Goal: Task Accomplishment & Management: Use online tool/utility

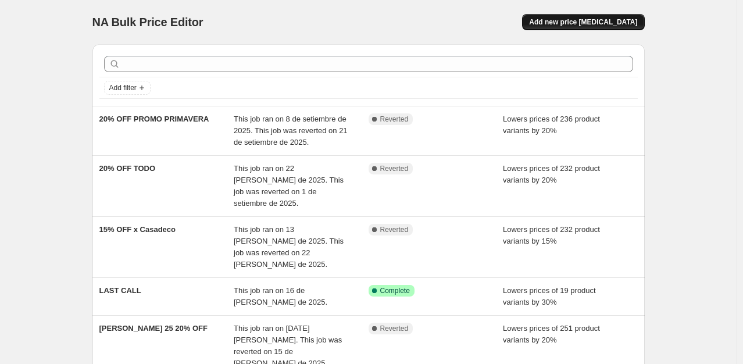
click at [577, 20] on span "Add new price [MEDICAL_DATA]" at bounding box center [583, 21] width 108 height 9
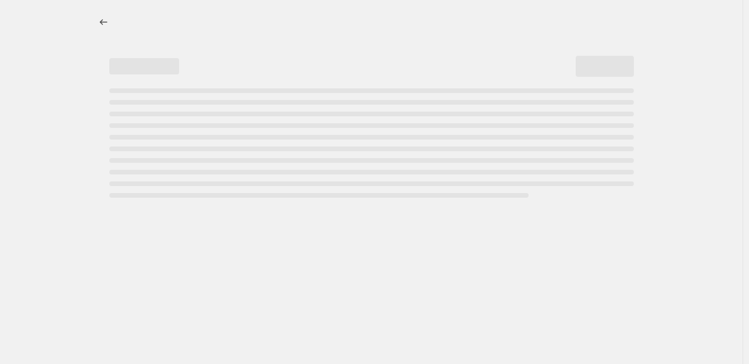
select select "percentage"
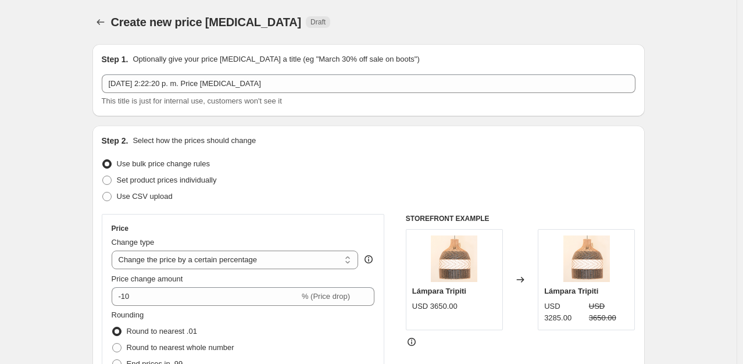
click at [155, 166] on span "Use bulk price change rules" at bounding box center [163, 163] width 93 height 9
click at [103, 160] on input "Use bulk price change rules" at bounding box center [102, 159] width 1 height 1
click at [223, 259] on select "Change the price to a certain amount Change the price by a certain amount Chang…" at bounding box center [235, 260] width 247 height 19
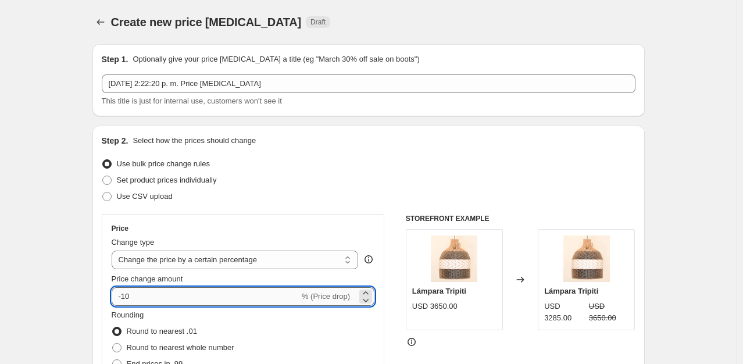
click at [137, 298] on input "-10" at bounding box center [206, 296] width 188 height 19
type input "-1"
type input "-20"
click at [409, 163] on div "Use bulk price change rules" at bounding box center [369, 164] width 534 height 16
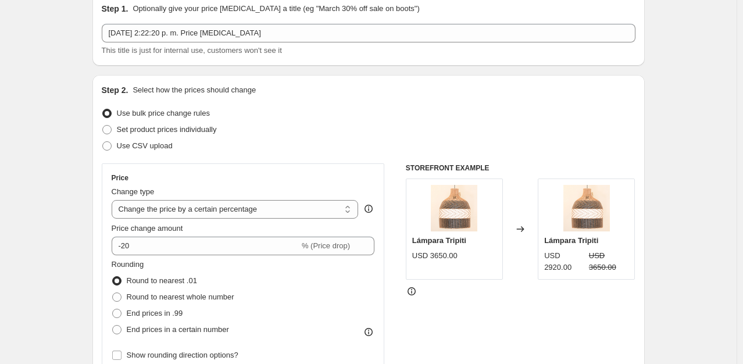
scroll to position [60, 0]
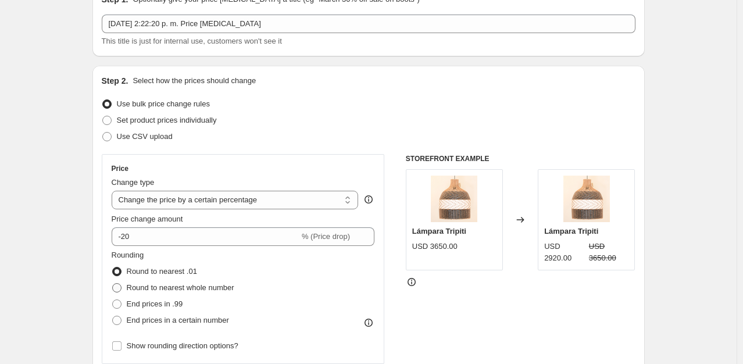
click at [120, 290] on span at bounding box center [116, 287] width 9 height 9
click at [113, 284] on input "Round to nearest whole number" at bounding box center [112, 283] width 1 height 1
radio input "true"
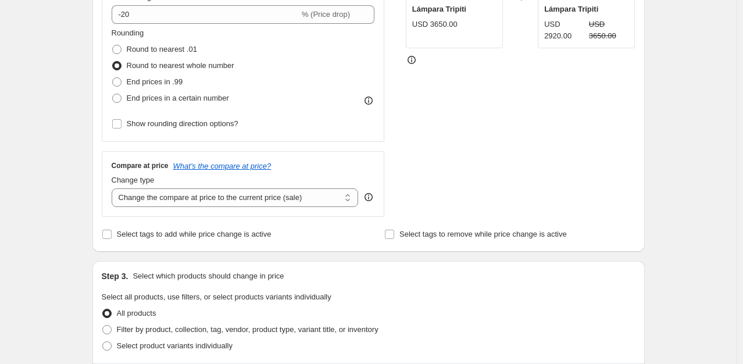
scroll to position [242, 0]
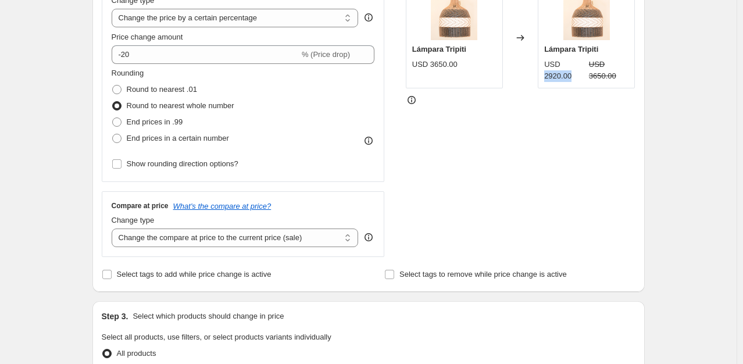
drag, startPoint x: 548, startPoint y: 81, endPoint x: 580, endPoint y: 81, distance: 31.4
click at [580, 81] on div "USD 2920.00" at bounding box center [564, 70] width 40 height 23
drag, startPoint x: 742, startPoint y: 127, endPoint x: 743, endPoint y: 137, distance: 9.9
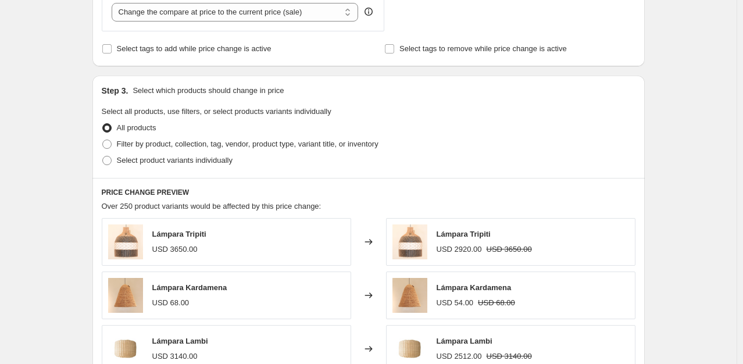
scroll to position [536, 0]
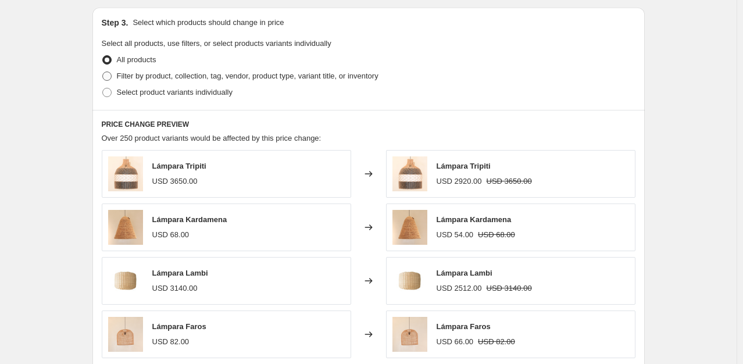
click at [133, 80] on span "Filter by product, collection, tag, vendor, product type, variant title, or inv…" at bounding box center [248, 76] width 262 height 9
click at [103, 72] on input "Filter by product, collection, tag, vendor, product type, variant title, or inv…" at bounding box center [102, 72] width 1 height 1
radio input "true"
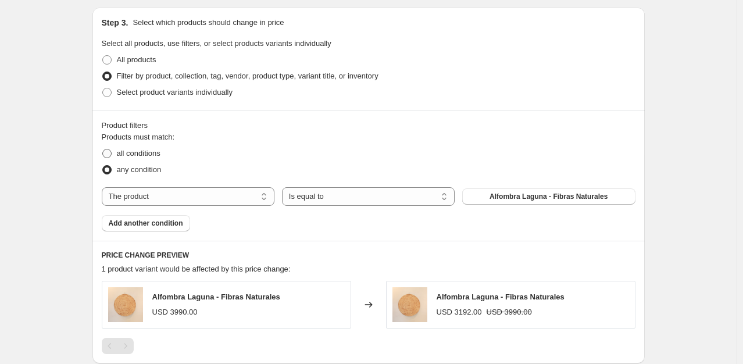
click at [160, 156] on span "all conditions" at bounding box center [139, 153] width 44 height 9
click at [103, 149] on input "all conditions" at bounding box center [102, 149] width 1 height 1
radio input "true"
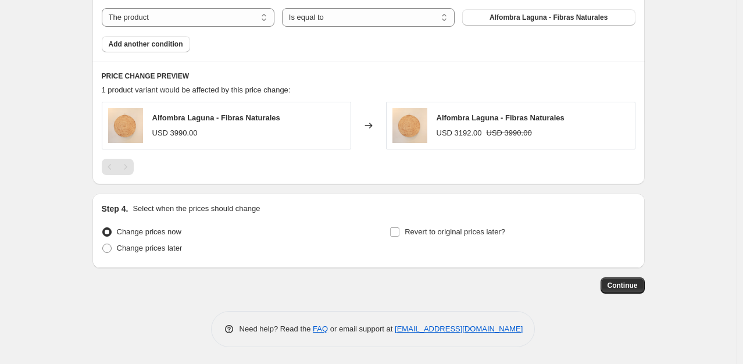
scroll to position [502, 0]
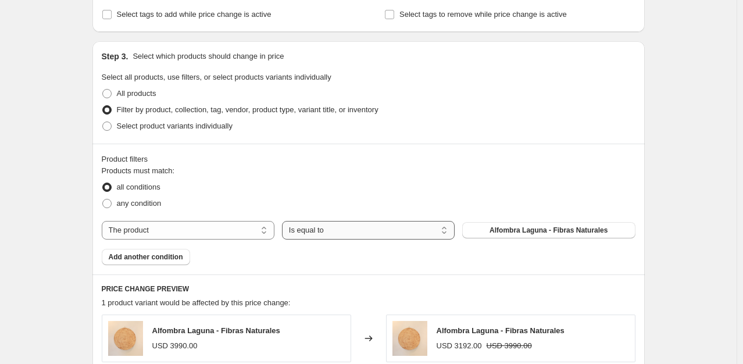
click at [367, 233] on select "Is equal to Is not equal to" at bounding box center [368, 230] width 173 height 19
drag, startPoint x: 367, startPoint y: 233, endPoint x: 348, endPoint y: 229, distance: 19.6
click at [348, 229] on select "Is equal to Is not equal to" at bounding box center [368, 230] width 173 height 19
click at [182, 239] on select "The product The product's collection The product's tag The product's vendor The…" at bounding box center [188, 230] width 173 height 19
select select "tag"
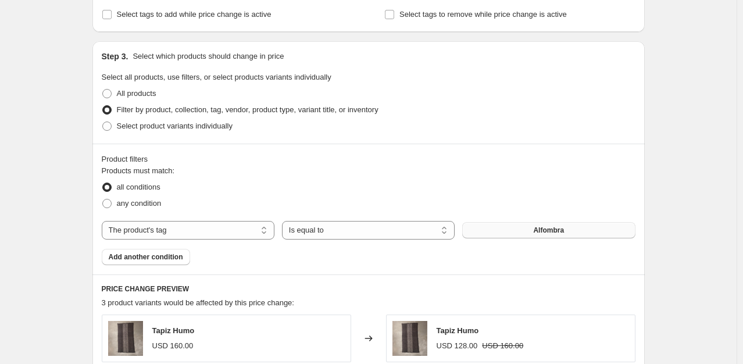
click at [546, 236] on button "Alfombra" at bounding box center [548, 230] width 173 height 16
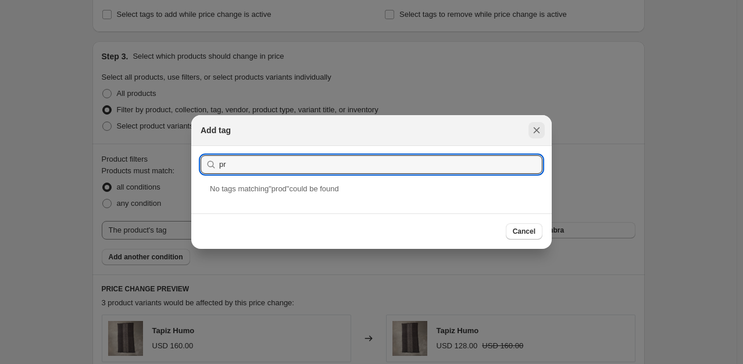
type input "p"
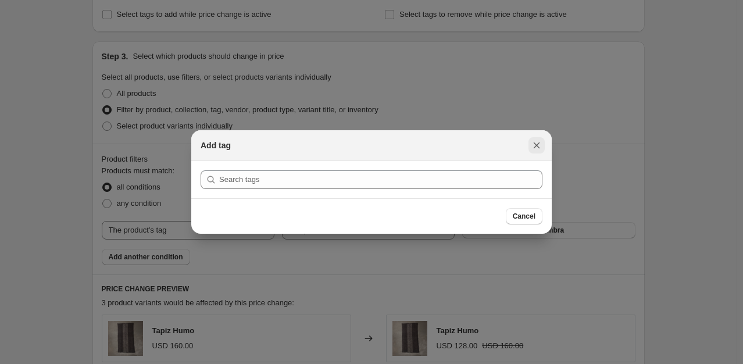
click at [543, 142] on button "Close" at bounding box center [537, 145] width 16 height 16
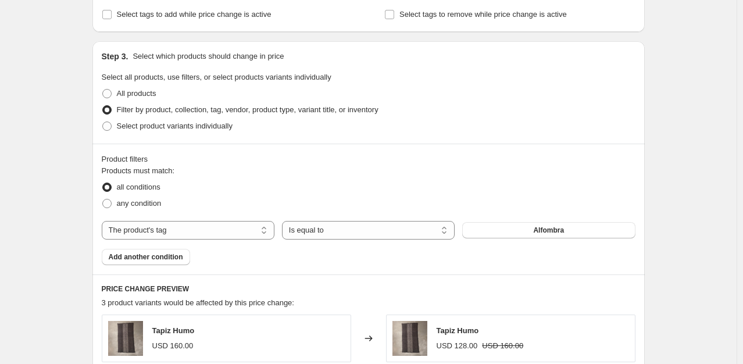
click at [536, 147] on div "Product filters Products must match: all conditions any condition The product T…" at bounding box center [368, 209] width 552 height 131
click at [186, 230] on select "The product The product's collection The product's tag The product's vendor The…" at bounding box center [188, 230] width 173 height 19
select select "collection"
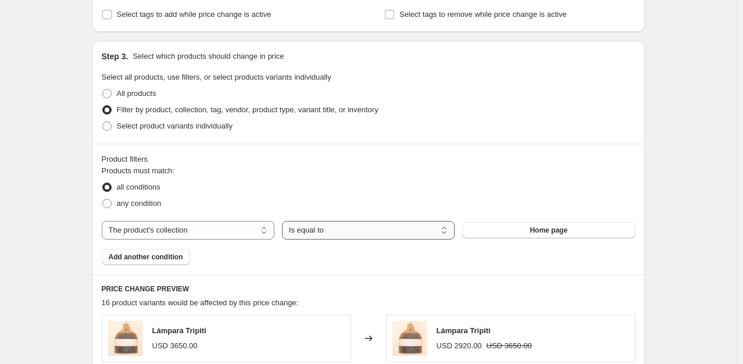
click at [403, 234] on select "Is equal to Is not equal to" at bounding box center [368, 230] width 173 height 19
drag, startPoint x: 403, startPoint y: 234, endPoint x: 384, endPoint y: 231, distance: 18.8
click at [384, 231] on select "Is equal to Is not equal to" at bounding box center [368, 230] width 173 height 19
click at [508, 233] on button "Home page" at bounding box center [548, 230] width 173 height 16
click at [137, 208] on span "any condition" at bounding box center [139, 203] width 45 height 9
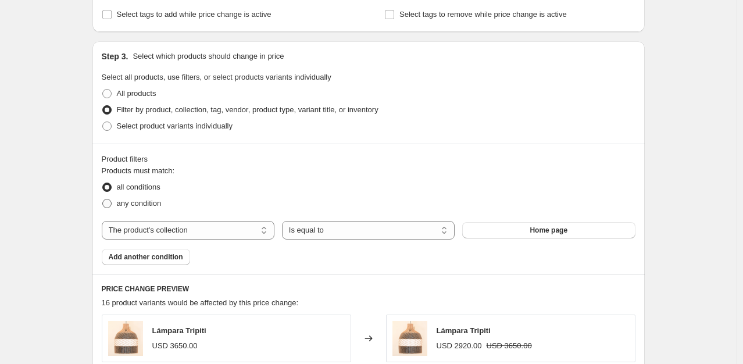
click at [103, 199] on input "any condition" at bounding box center [102, 199] width 1 height 1
radio input "true"
click at [532, 233] on button "Home page" at bounding box center [548, 230] width 173 height 16
click at [134, 191] on span "all conditions" at bounding box center [139, 187] width 44 height 9
click at [103, 183] on input "all conditions" at bounding box center [102, 183] width 1 height 1
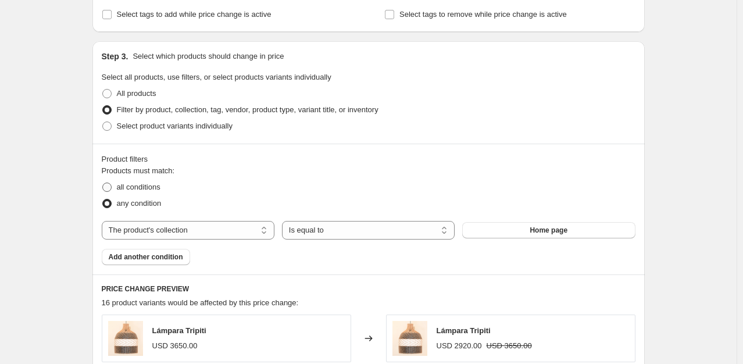
radio input "true"
click at [562, 236] on button "Home page" at bounding box center [548, 230] width 173 height 16
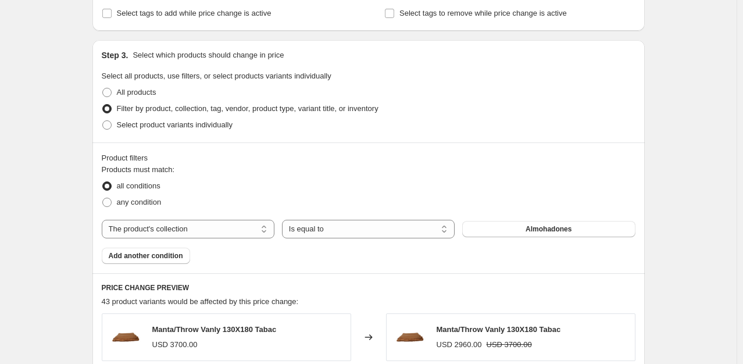
scroll to position [501, 0]
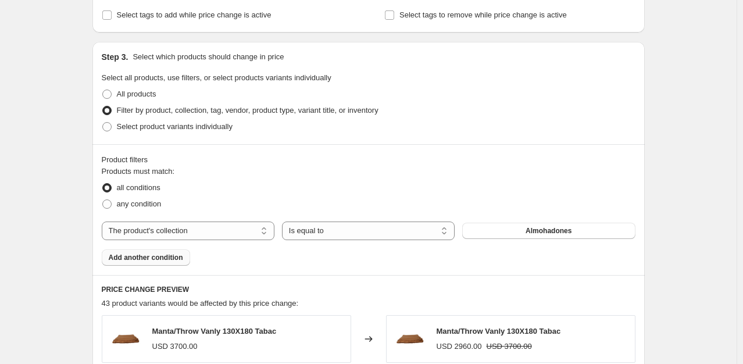
click at [151, 262] on button "Add another condition" at bounding box center [146, 257] width 88 height 16
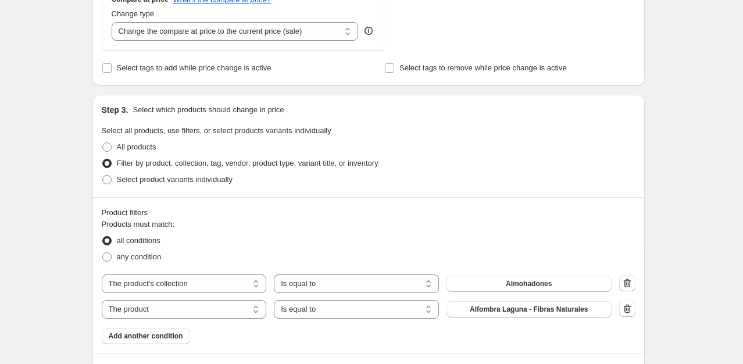
scroll to position [661, 0]
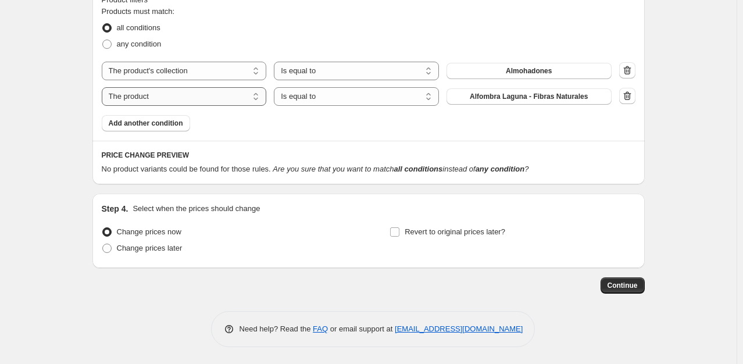
click at [183, 101] on select "The product The product's collection The product's tag The product's vendor The…" at bounding box center [184, 96] width 165 height 19
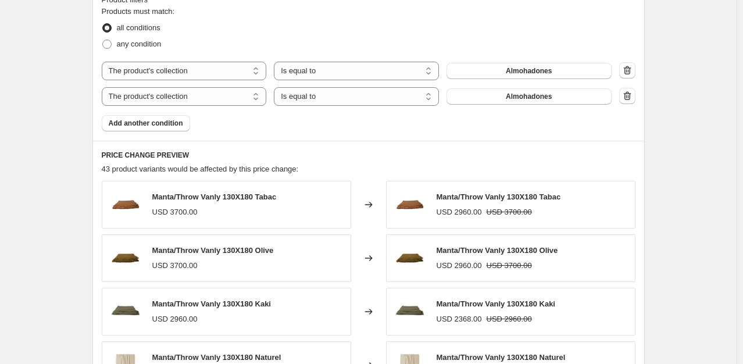
click at [558, 99] on button "Almohadones" at bounding box center [529, 96] width 165 height 16
click at [206, 94] on select "The product The product's collection The product's tag The product's vendor The…" at bounding box center [184, 96] width 165 height 19
select select "product"
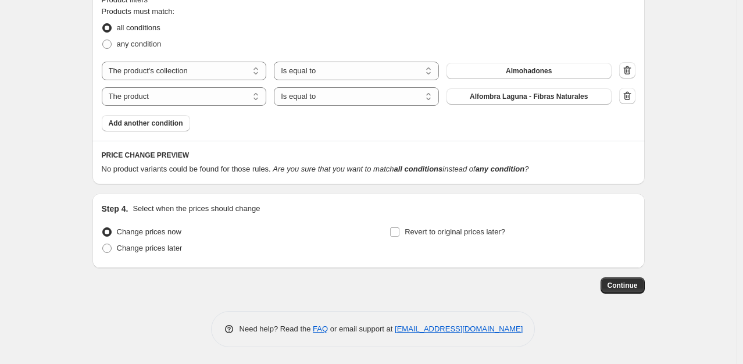
click at [498, 100] on span "Alfombra Laguna - Fibras Naturales" at bounding box center [529, 96] width 118 height 9
click at [337, 101] on select "Is equal to Is not equal to" at bounding box center [356, 96] width 165 height 19
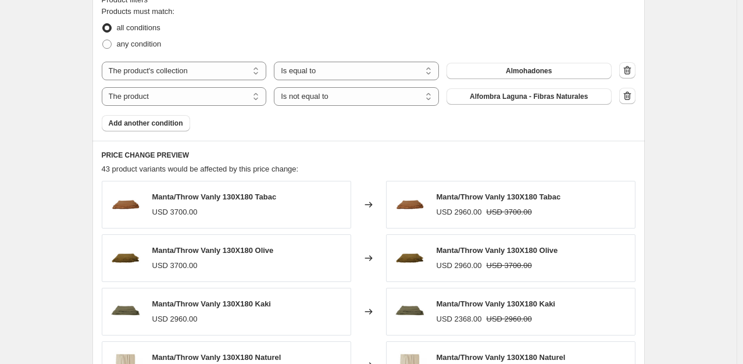
click at [545, 98] on span "Alfombra Laguna - Fibras Naturales" at bounding box center [529, 96] width 118 height 9
click at [376, 97] on select "Is equal to Is not equal to" at bounding box center [356, 96] width 165 height 19
select select "equal"
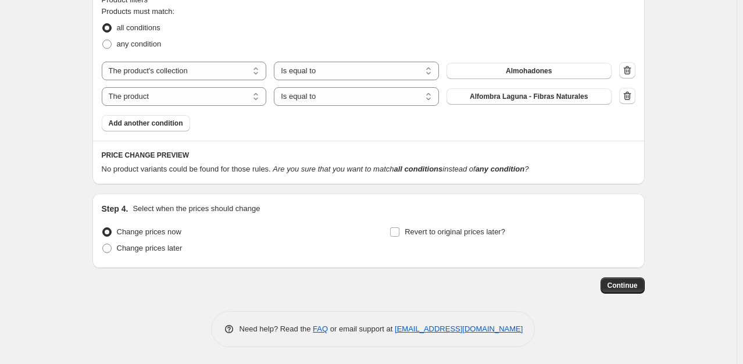
scroll to position [448, 0]
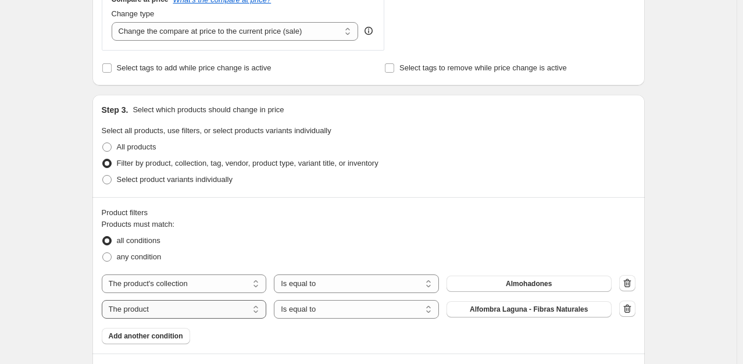
click at [211, 311] on select "The product The product's collection The product's tag The product's vendor The…" at bounding box center [184, 309] width 165 height 19
select select "collection"
click at [147, 146] on span "All products" at bounding box center [137, 146] width 40 height 9
click at [103, 143] on input "All products" at bounding box center [102, 142] width 1 height 1
radio input "true"
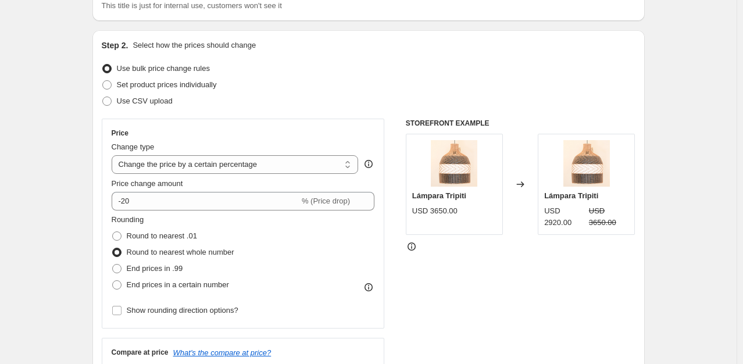
scroll to position [0, 0]
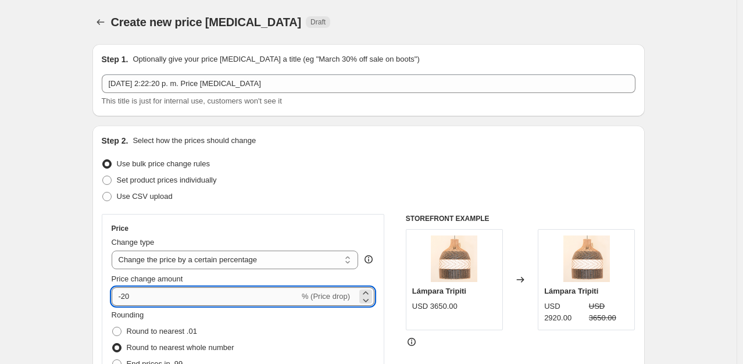
click at [137, 300] on input "-20" at bounding box center [206, 296] width 188 height 19
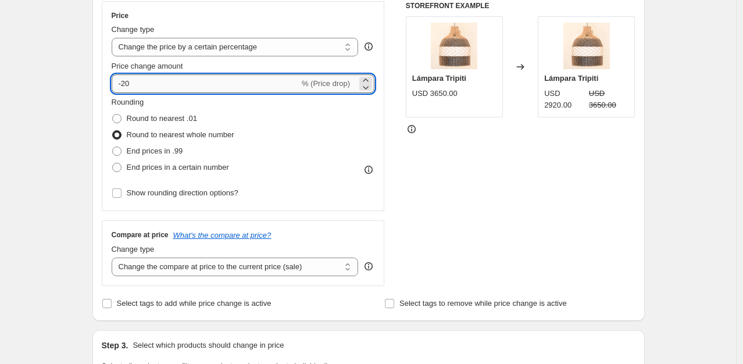
click at [219, 90] on input "-20" at bounding box center [206, 83] width 188 height 19
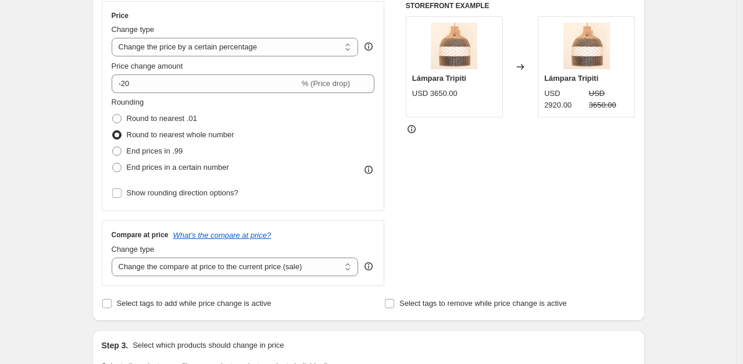
click at [76, 159] on div "Create new price [MEDICAL_DATA]. This page is ready Create new price [MEDICAL_D…" at bounding box center [368, 368] width 737 height 1162
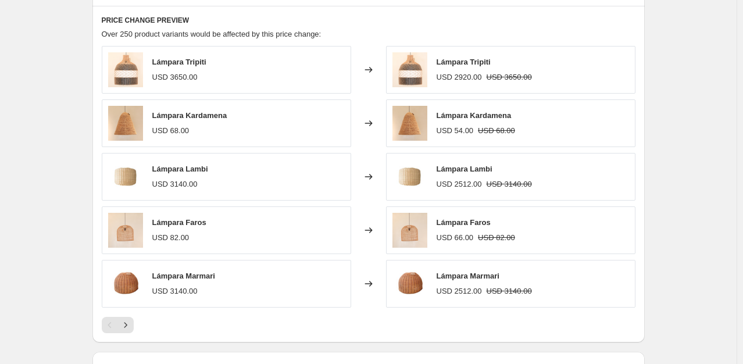
scroll to position [426, 0]
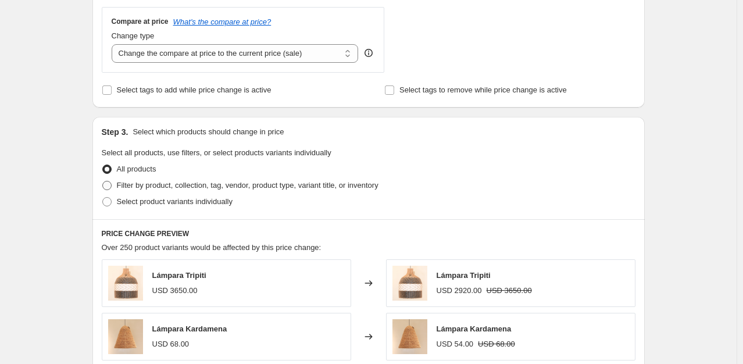
click at [111, 187] on span at bounding box center [106, 185] width 9 height 9
click at [103, 181] on input "Filter by product, collection, tag, vendor, product type, variant title, or inv…" at bounding box center [102, 181] width 1 height 1
radio input "true"
select select "collection"
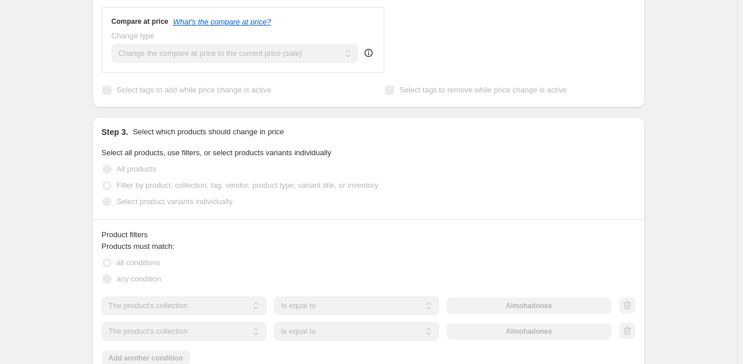
scroll to position [640, 0]
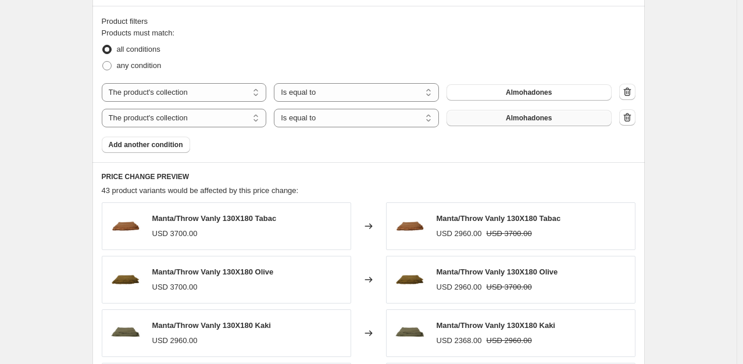
click at [517, 124] on button "Almohadones" at bounding box center [529, 118] width 165 height 16
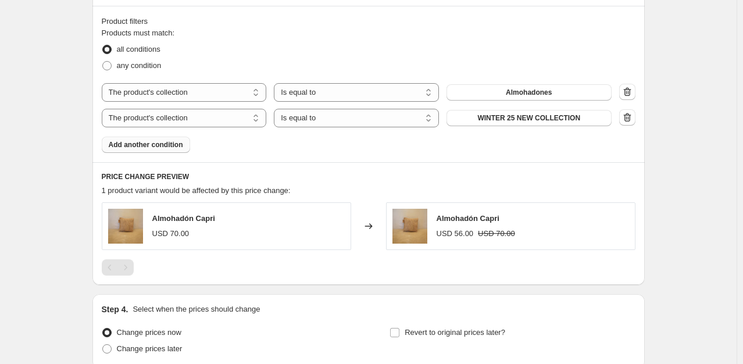
click at [158, 147] on span "Add another condition" at bounding box center [146, 144] width 74 height 9
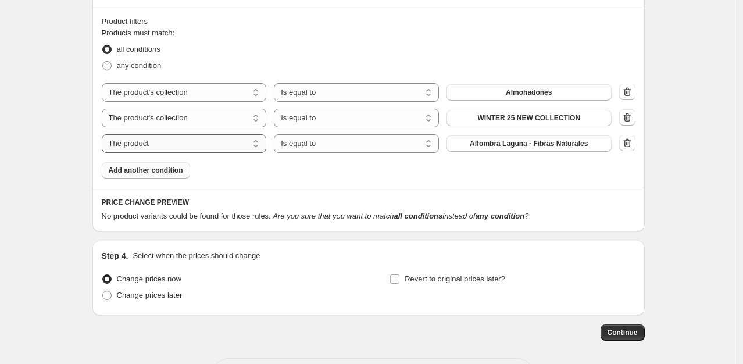
click at [181, 148] on select "The product The product's collection The product's tag The product's vendor The…" at bounding box center [184, 143] width 165 height 19
click at [547, 145] on span "Alfombra Laguna - Fibras Naturales" at bounding box center [529, 143] width 118 height 9
click at [567, 148] on span "Alfombra Laguna - Fibras Naturales" at bounding box center [529, 143] width 118 height 9
click at [154, 173] on span "Add another condition" at bounding box center [146, 170] width 74 height 9
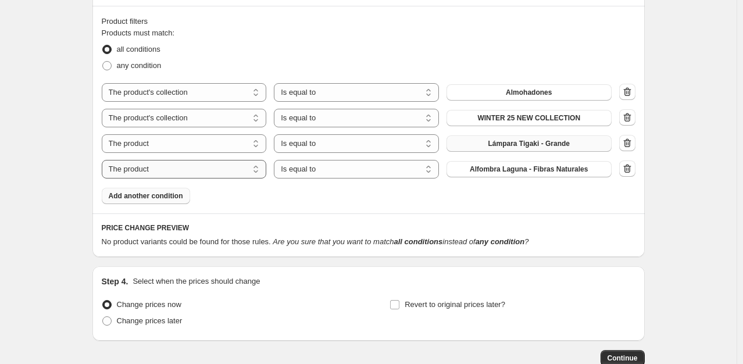
click at [170, 171] on select "The product The product's collection The product's tag The product's vendor The…" at bounding box center [184, 169] width 165 height 19
click at [324, 172] on select "Is equal to Is not equal to" at bounding box center [356, 169] width 165 height 19
click at [504, 177] on div "The product The product's collection The product's tag The product's vendor The…" at bounding box center [357, 169] width 510 height 19
click at [507, 172] on button "Almohadones" at bounding box center [529, 169] width 165 height 16
click at [202, 172] on select "The product The product's collection The product's tag The product's vendor The…" at bounding box center [184, 169] width 165 height 19
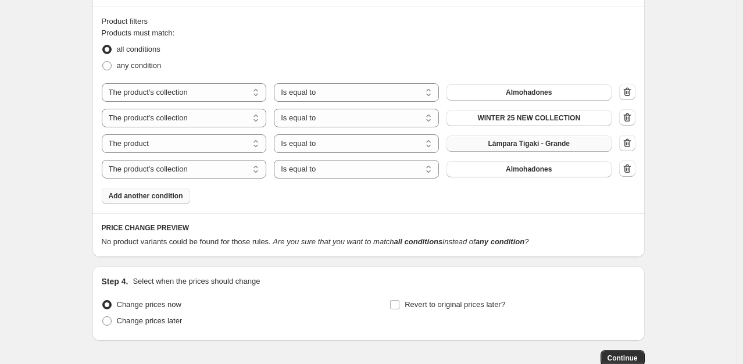
select select "product"
click at [483, 173] on span "Alfombra Laguna - Fibras Naturales" at bounding box center [529, 169] width 118 height 9
click at [156, 195] on span "Add another condition" at bounding box center [146, 195] width 74 height 9
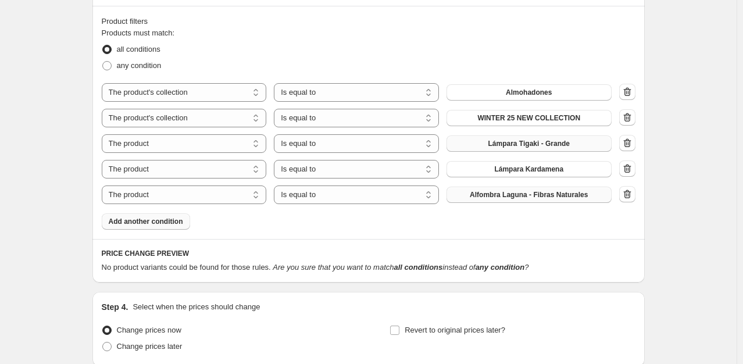
click at [525, 199] on span "Alfombra Laguna - Fibras Naturales" at bounding box center [529, 194] width 118 height 9
click at [140, 217] on span "Add another condition" at bounding box center [146, 221] width 74 height 9
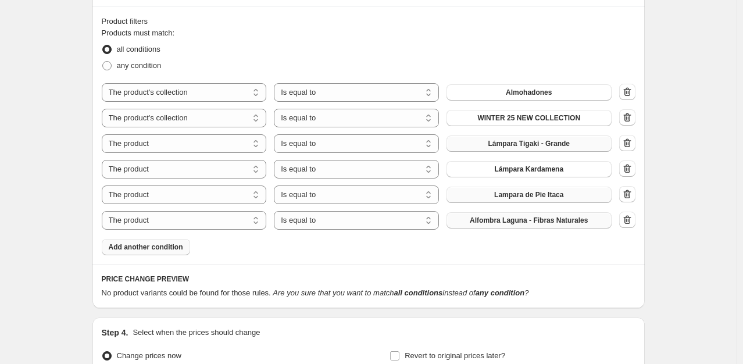
click at [540, 221] on span "Alfombra Laguna - Fibras Naturales" at bounding box center [529, 220] width 118 height 9
click at [133, 245] on span "Add another condition" at bounding box center [146, 246] width 74 height 9
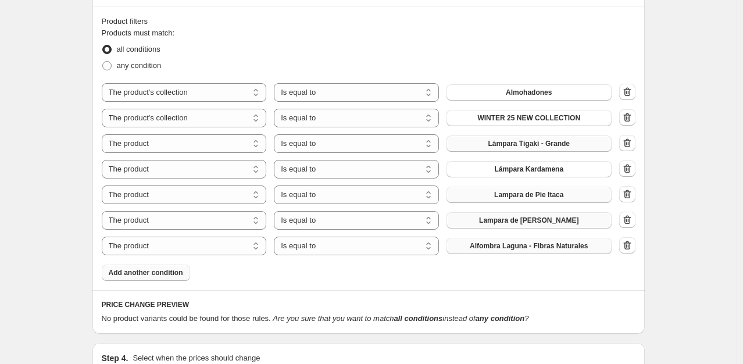
click at [469, 251] on button "Alfombra Laguna - Fibras Naturales" at bounding box center [529, 246] width 165 height 16
click at [133, 276] on span "Add another condition" at bounding box center [146, 272] width 74 height 9
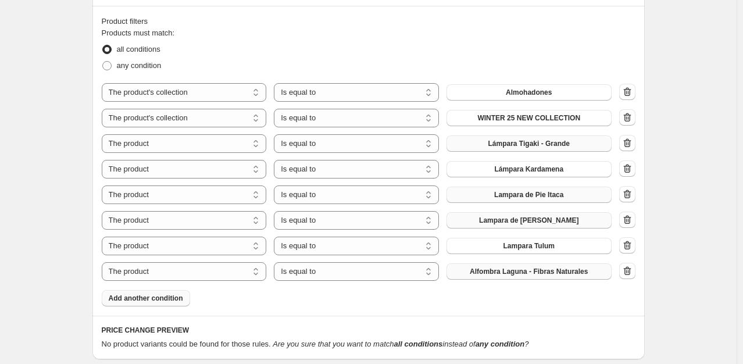
click at [487, 273] on span "Alfombra Laguna - Fibras Naturales" at bounding box center [529, 271] width 118 height 9
click at [145, 299] on span "Add another condition" at bounding box center [146, 298] width 74 height 9
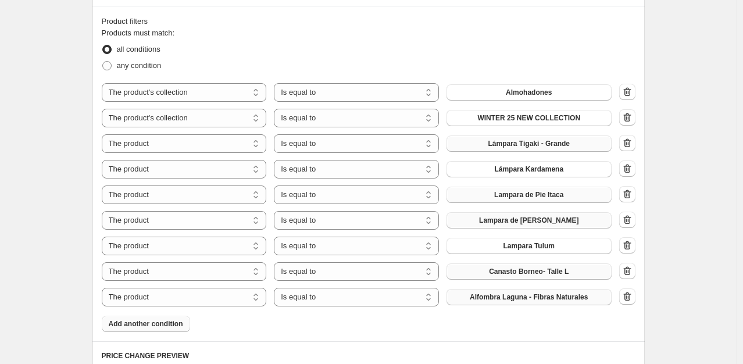
click at [506, 298] on span "Alfombra Laguna - Fibras Naturales" at bounding box center [529, 297] width 118 height 9
click at [130, 324] on span "Add another condition" at bounding box center [146, 323] width 74 height 9
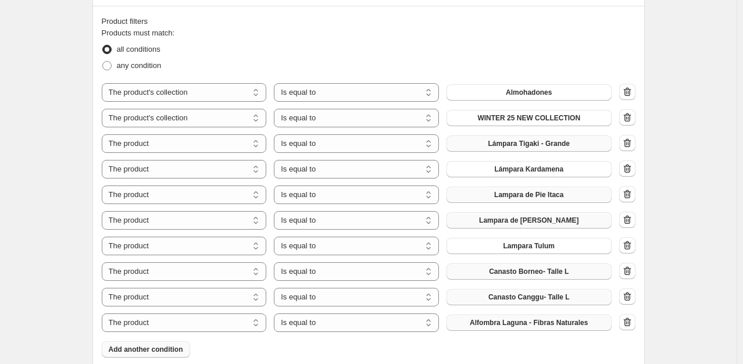
click at [498, 326] on span "Alfombra Laguna - Fibras Naturales" at bounding box center [529, 322] width 118 height 9
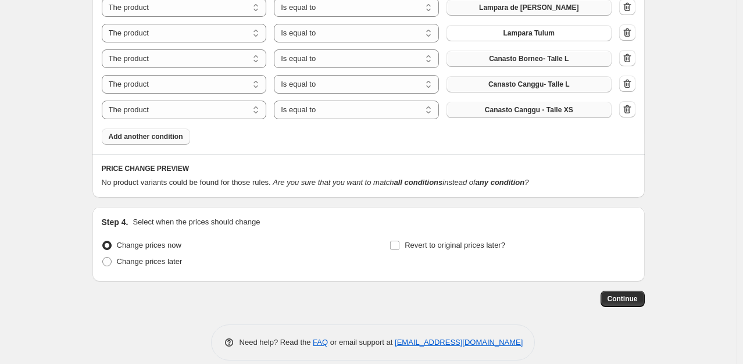
click at [154, 135] on span "Add another condition" at bounding box center [146, 136] width 74 height 9
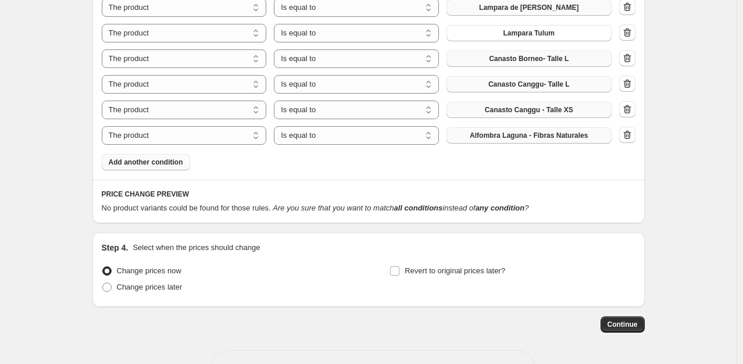
click at [499, 140] on button "Alfombra Laguna - Fibras Naturales" at bounding box center [529, 135] width 165 height 16
click at [150, 163] on span "Add another condition" at bounding box center [146, 162] width 74 height 9
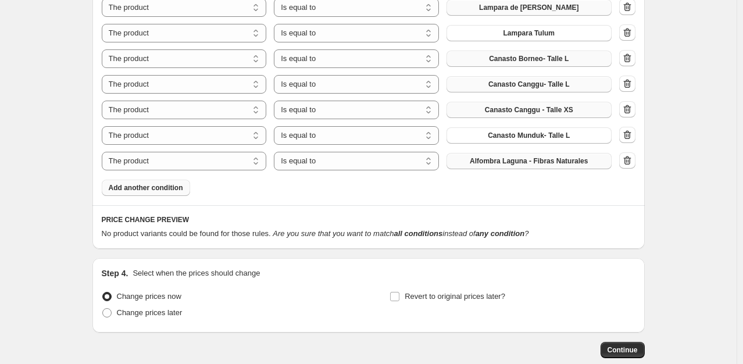
click at [516, 165] on span "Alfombra Laguna - Fibras Naturales" at bounding box center [529, 160] width 118 height 9
click at [177, 188] on span "Add another condition" at bounding box center [146, 187] width 74 height 9
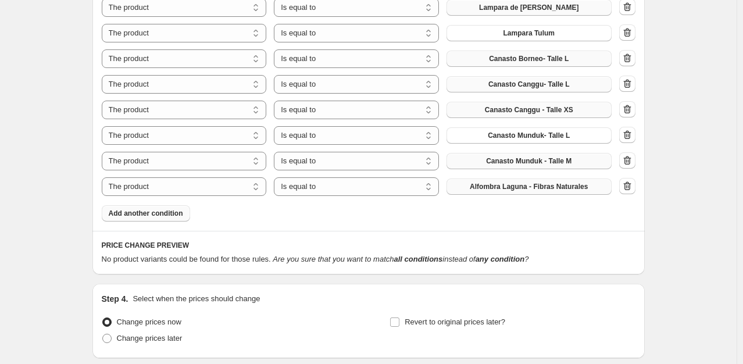
click at [507, 190] on span "Alfombra Laguna - Fibras Naturales" at bounding box center [529, 186] width 118 height 9
click at [151, 217] on button "Add another condition" at bounding box center [146, 213] width 88 height 16
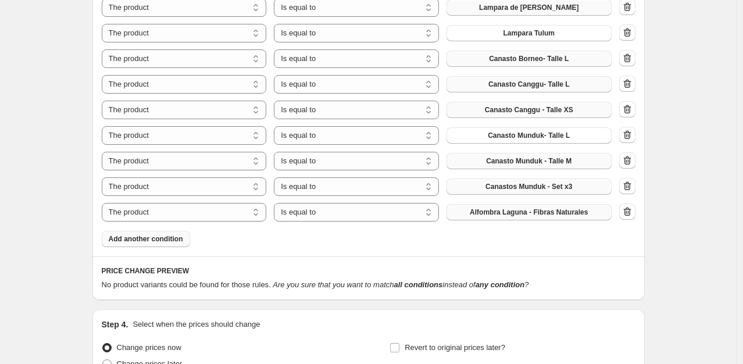
click at [504, 219] on button "Alfombra Laguna - Fibras Naturales" at bounding box center [529, 212] width 165 height 16
click at [168, 244] on button "Add another condition" at bounding box center [146, 239] width 88 height 16
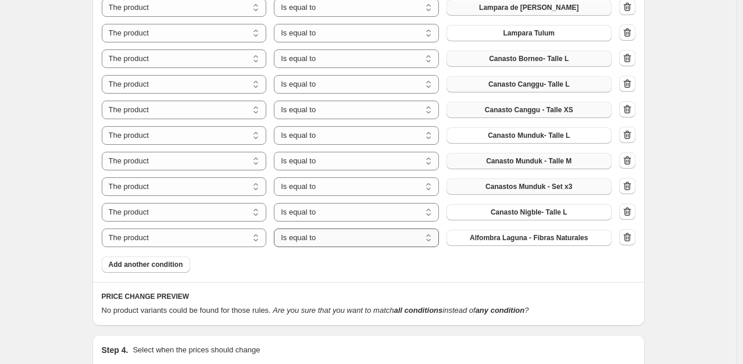
click at [299, 238] on select "Is equal to Is not equal to" at bounding box center [356, 238] width 165 height 19
click at [468, 240] on button "Alfombra Laguna - Fibras Naturales" at bounding box center [529, 238] width 165 height 16
click at [158, 267] on span "Add another condition" at bounding box center [146, 264] width 74 height 9
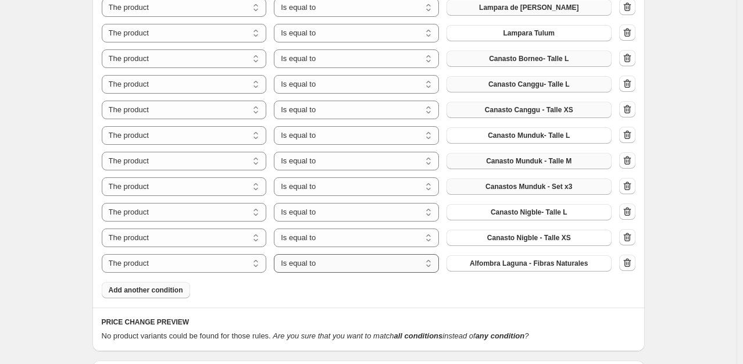
click at [316, 269] on select "Is equal to Is not equal to" at bounding box center [356, 263] width 165 height 19
click at [475, 262] on span "Alfombra Laguna - Fibras Naturales" at bounding box center [529, 263] width 118 height 9
click at [165, 291] on span "Add another condition" at bounding box center [146, 290] width 74 height 9
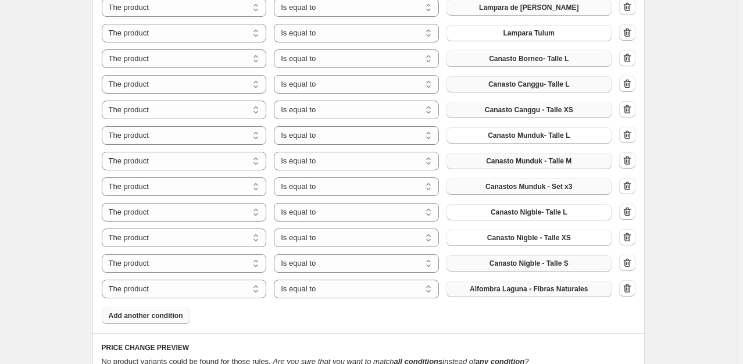
click at [481, 288] on span "Alfombra Laguna - Fibras Naturales" at bounding box center [529, 288] width 118 height 9
click at [163, 316] on span "Add another condition" at bounding box center [146, 315] width 74 height 9
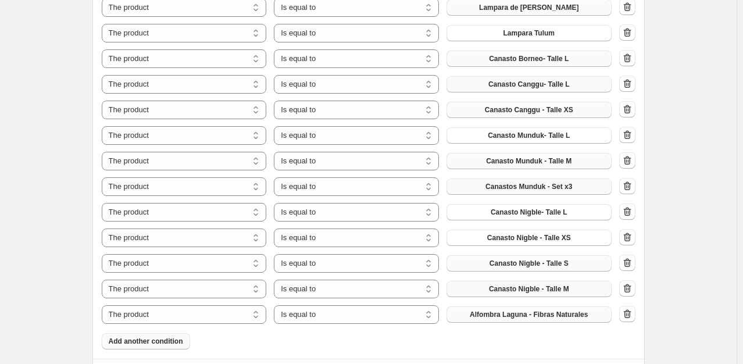
click at [502, 312] on span "Alfombra Laguna - Fibras Naturales" at bounding box center [529, 314] width 118 height 9
click at [113, 343] on span "Add another condition" at bounding box center [146, 341] width 74 height 9
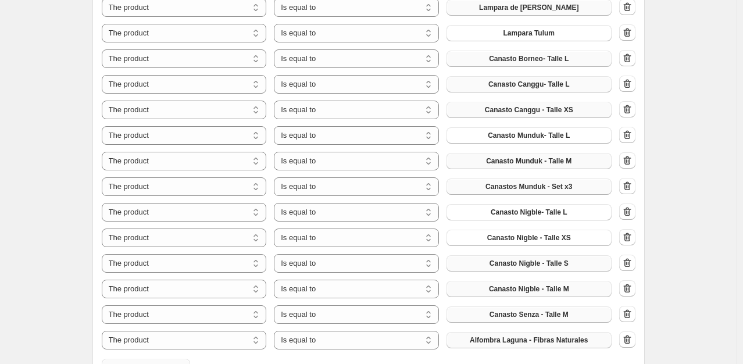
click at [549, 347] on button "Alfombra Laguna - Fibras Naturales" at bounding box center [529, 340] width 165 height 16
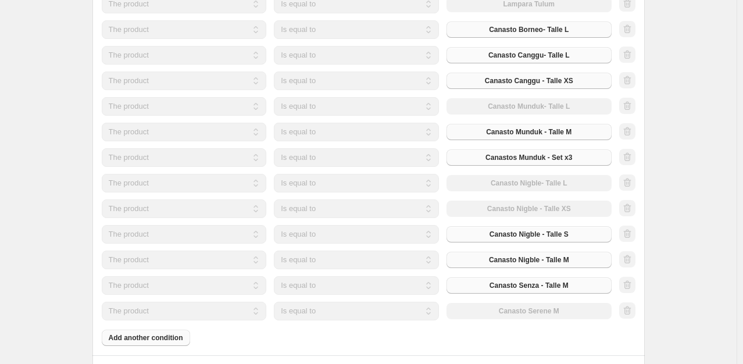
scroll to position [1066, 0]
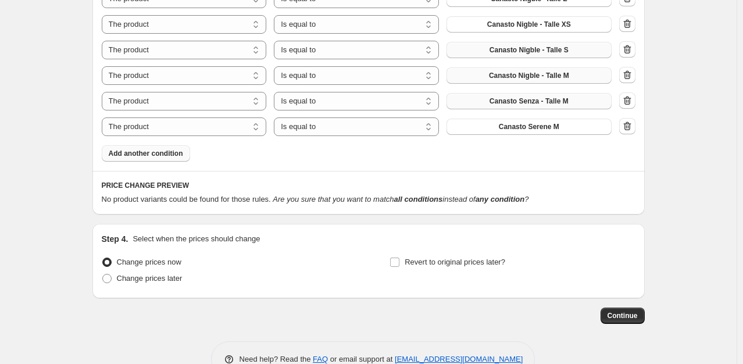
click at [144, 152] on span "Add another condition" at bounding box center [146, 153] width 74 height 9
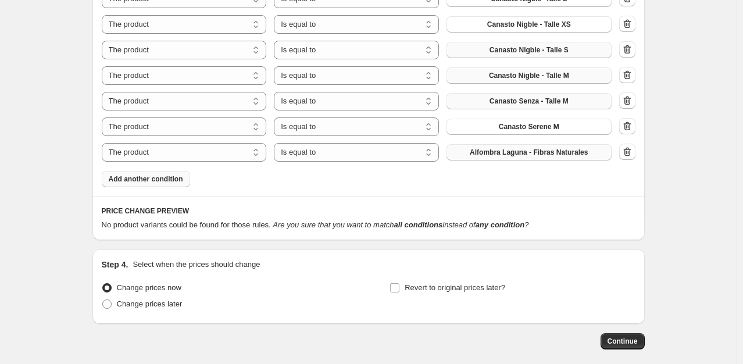
click at [507, 158] on button "Alfombra Laguna - Fibras Naturales" at bounding box center [529, 152] width 165 height 16
click at [133, 175] on span "Add another condition" at bounding box center [146, 178] width 74 height 9
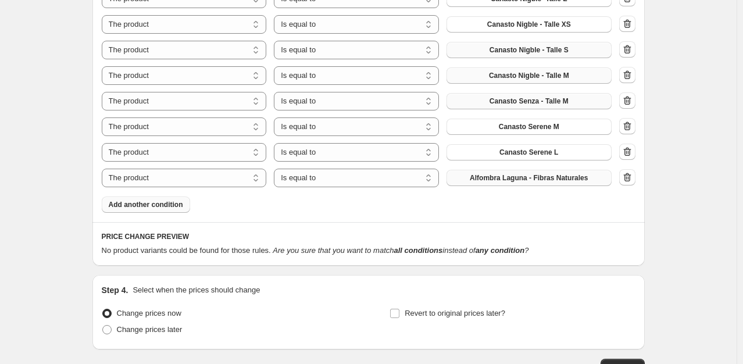
click at [494, 182] on span "Alfombra Laguna - Fibras Naturales" at bounding box center [529, 177] width 118 height 9
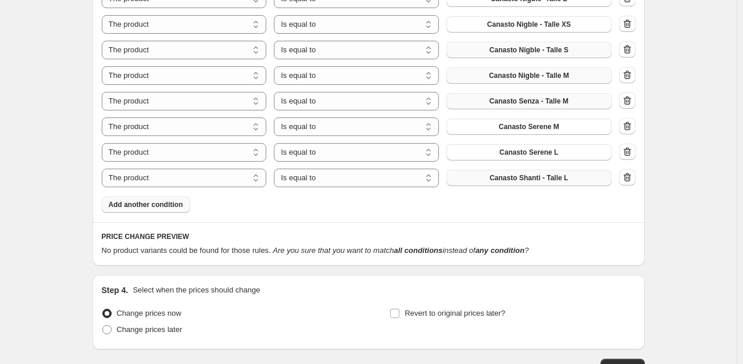
click at [147, 206] on span "Add another condition" at bounding box center [146, 204] width 74 height 9
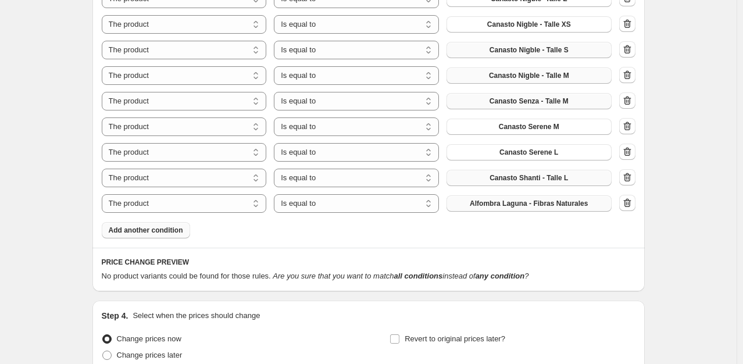
click at [525, 207] on span "Alfombra Laguna - Fibras Naturales" at bounding box center [529, 203] width 118 height 9
click at [151, 226] on span "Add another condition" at bounding box center [146, 230] width 74 height 9
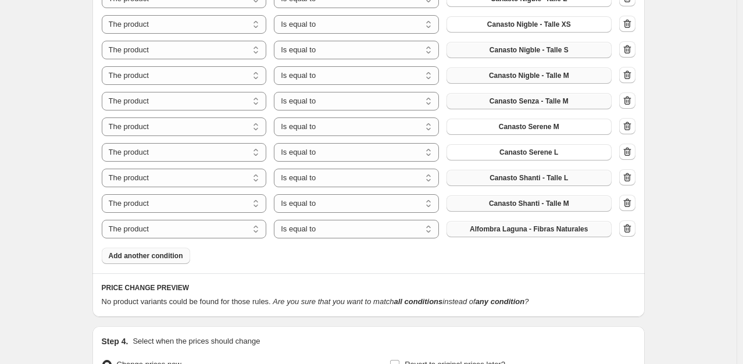
click at [507, 224] on button "Alfombra Laguna - Fibras Naturales" at bounding box center [529, 229] width 165 height 16
click at [151, 259] on span "Add another condition" at bounding box center [146, 255] width 74 height 9
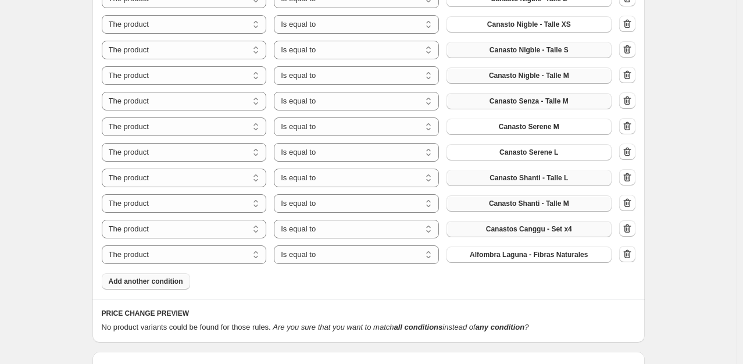
click at [490, 255] on span "Alfombra Laguna - Fibras Naturales" at bounding box center [529, 254] width 118 height 9
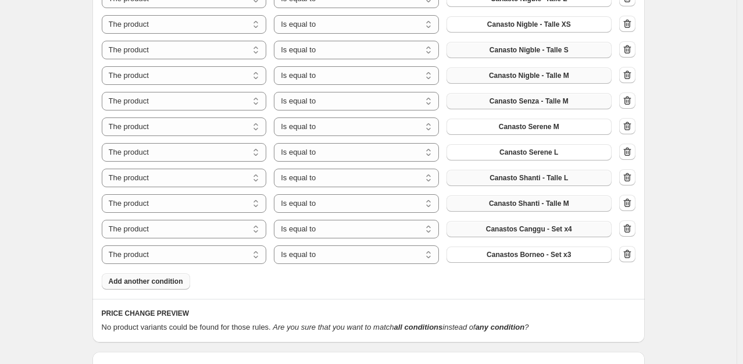
click at [160, 280] on span "Add another condition" at bounding box center [146, 281] width 74 height 9
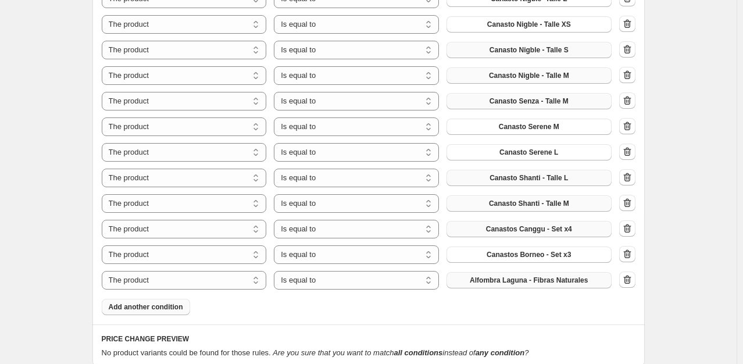
click at [533, 282] on span "Alfombra Laguna - Fibras Naturales" at bounding box center [529, 280] width 118 height 9
click at [138, 304] on span "Add another condition" at bounding box center [146, 306] width 74 height 9
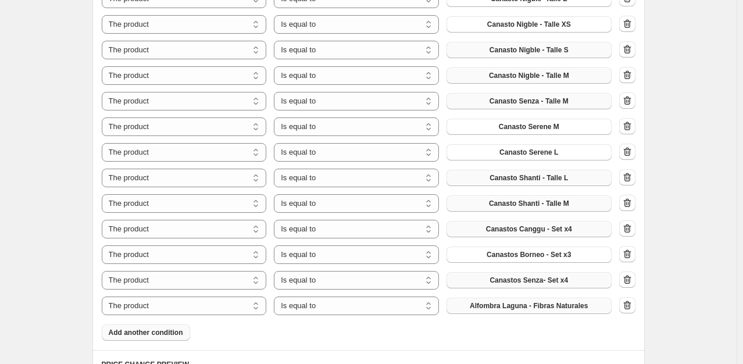
click at [525, 305] on span "Alfombra Laguna - Fibras Naturales" at bounding box center [529, 305] width 118 height 9
click at [152, 338] on button "Add another condition" at bounding box center [146, 332] width 88 height 16
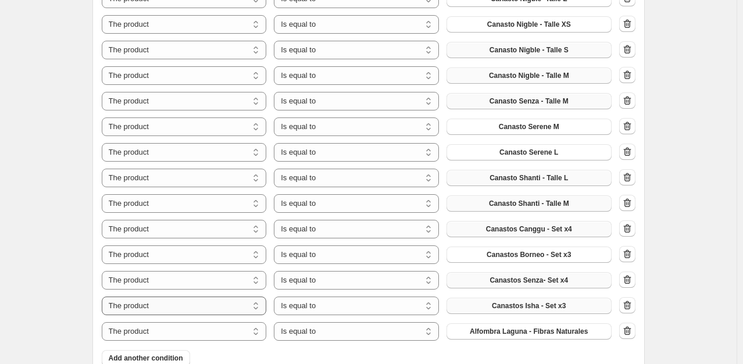
scroll to position [1279, 0]
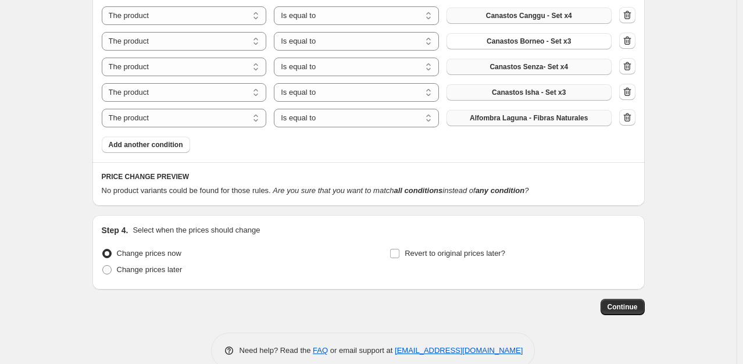
click at [557, 119] on span "Alfombra Laguna - Fibras Naturales" at bounding box center [529, 117] width 118 height 9
click at [176, 143] on span "Add another condition" at bounding box center [146, 144] width 74 height 9
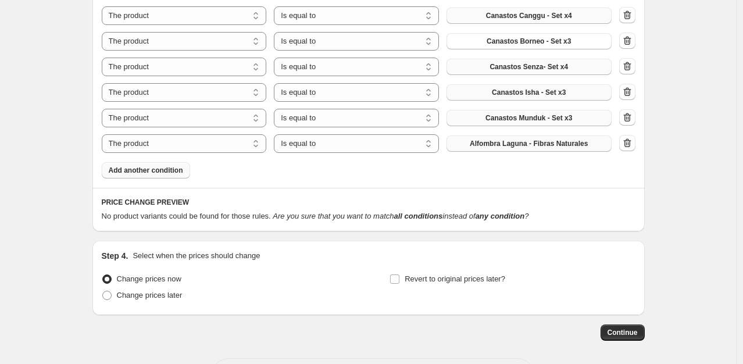
click at [500, 148] on button "Alfombra Laguna - Fibras Naturales" at bounding box center [529, 143] width 165 height 16
click at [149, 173] on span "Add another condition" at bounding box center [146, 170] width 74 height 9
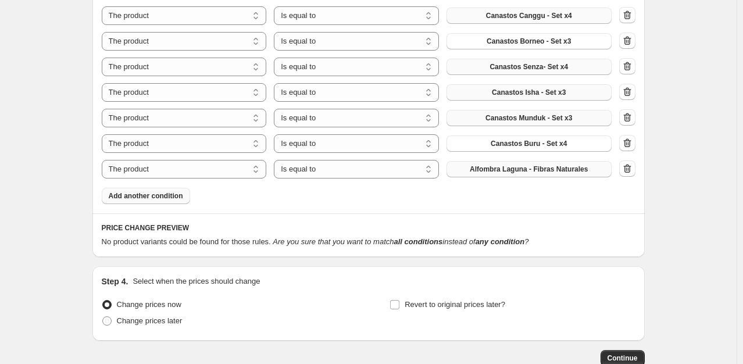
click at [493, 166] on span "Alfombra Laguna - Fibras Naturales" at bounding box center [529, 169] width 118 height 9
click at [170, 195] on span "Add another condition" at bounding box center [146, 195] width 74 height 9
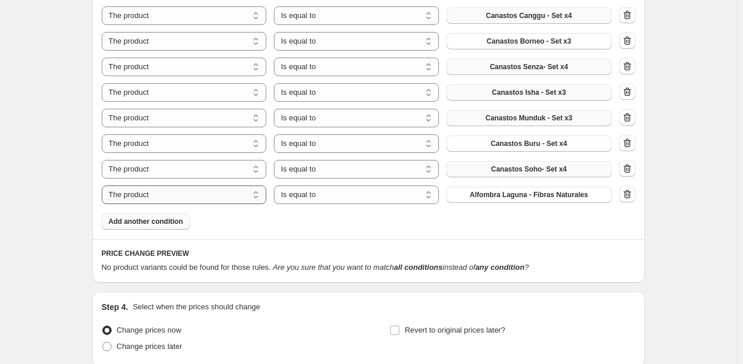
click at [165, 195] on select "The product The product's collection The product's tag The product's vendor The…" at bounding box center [184, 195] width 165 height 19
click at [503, 194] on span "Alfombra Laguna - Fibras Naturales" at bounding box center [529, 194] width 118 height 9
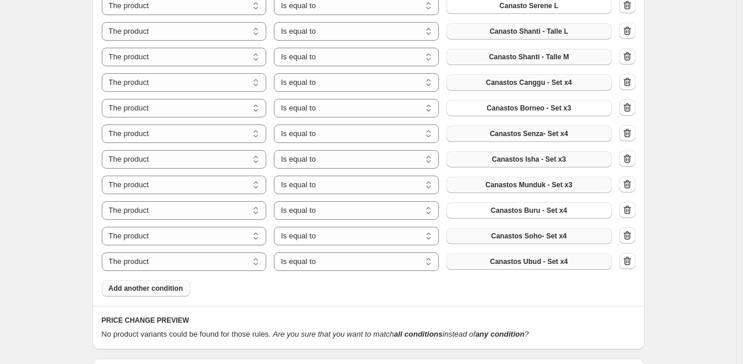
scroll to position [1233, 0]
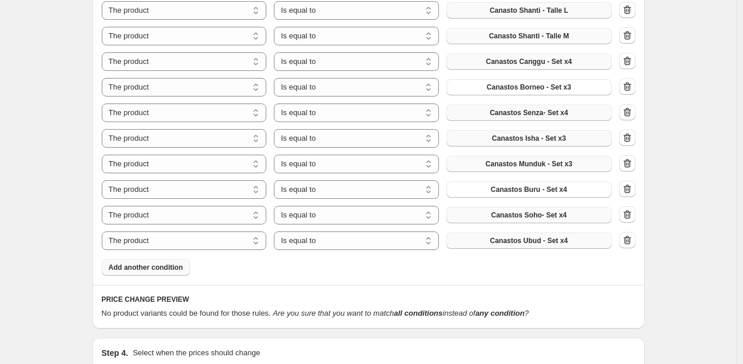
click at [159, 267] on span "Add another condition" at bounding box center [146, 267] width 74 height 9
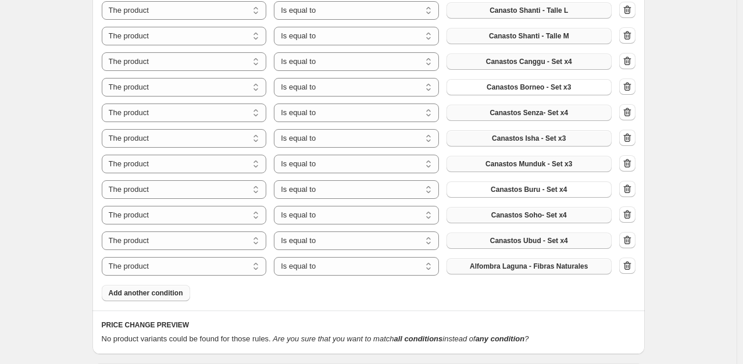
click at [557, 265] on span "Alfombra Laguna - Fibras Naturales" at bounding box center [529, 266] width 118 height 9
click at [137, 290] on span "Add another condition" at bounding box center [146, 292] width 74 height 9
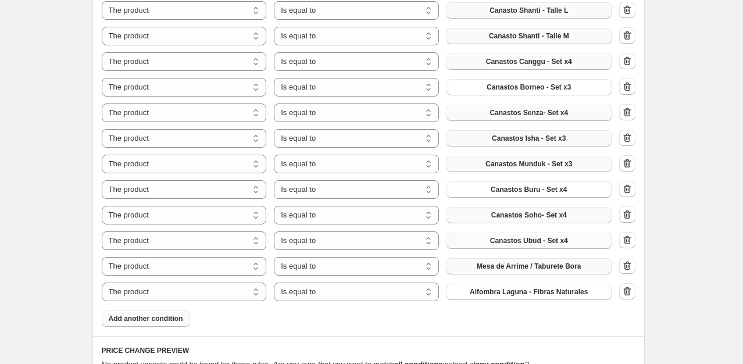
click at [173, 319] on span "Add another condition" at bounding box center [146, 318] width 74 height 9
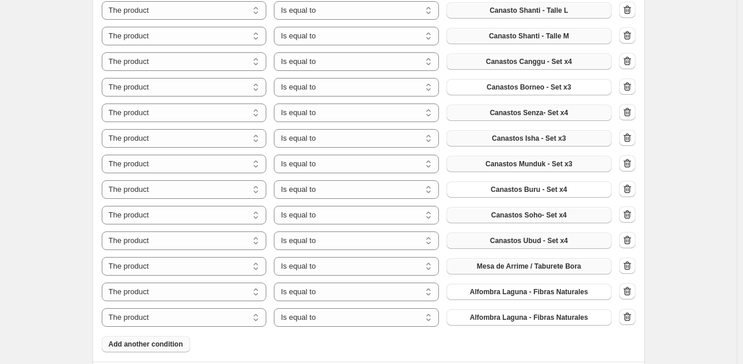
click at [148, 341] on span "Add another condition" at bounding box center [146, 344] width 74 height 9
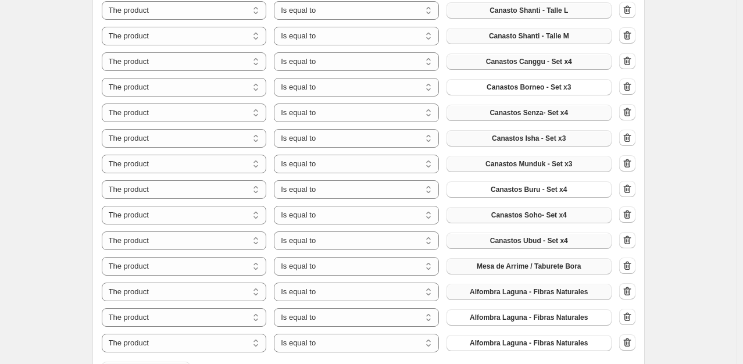
click at [532, 293] on span "Alfombra Laguna - Fibras Naturales" at bounding box center [529, 291] width 118 height 9
click at [535, 318] on span "Alfombra Laguna - Fibras Naturales" at bounding box center [529, 317] width 118 height 9
click at [517, 341] on span "Alfombra Laguna - Fibras Naturales" at bounding box center [529, 342] width 118 height 9
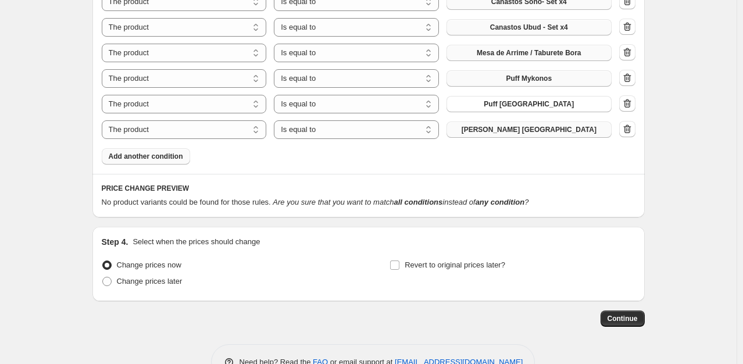
click at [149, 156] on span "Add another condition" at bounding box center [146, 156] width 74 height 9
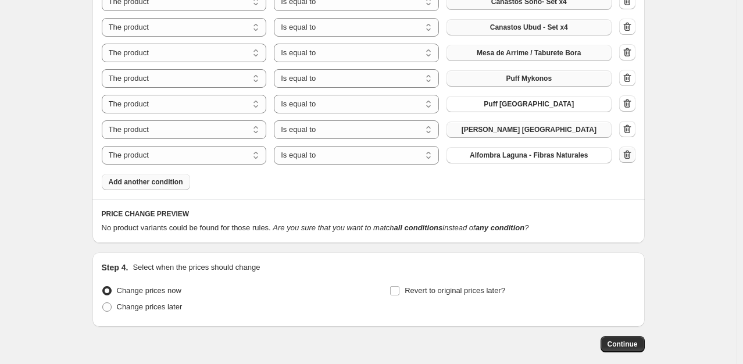
click at [632, 157] on icon "button" at bounding box center [628, 155] width 12 height 12
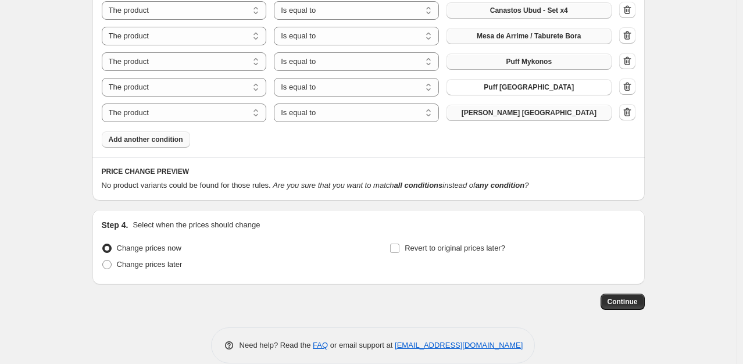
scroll to position [1480, 0]
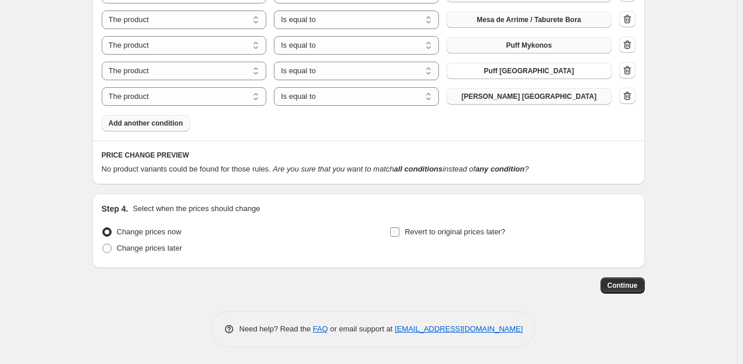
click at [400, 235] on input "Revert to original prices later?" at bounding box center [394, 231] width 9 height 9
checkbox input "true"
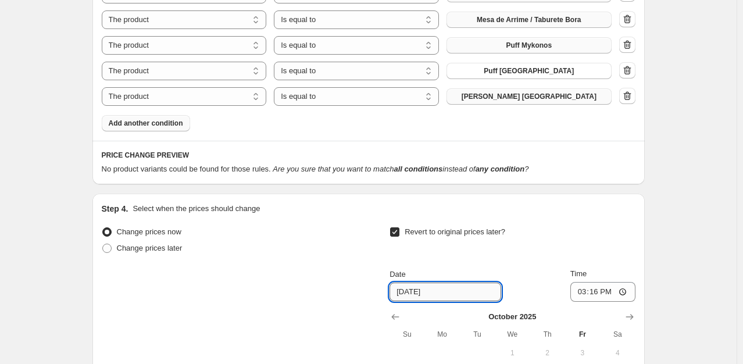
click at [406, 294] on input "[DATE]" at bounding box center [446, 292] width 112 height 19
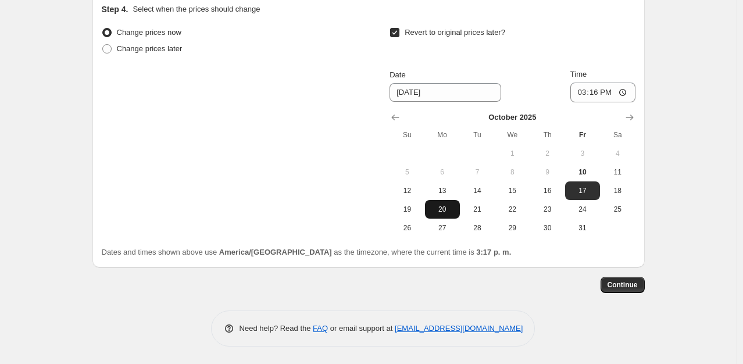
click at [443, 216] on button "20" at bounding box center [442, 209] width 35 height 19
type input "[DATE]"
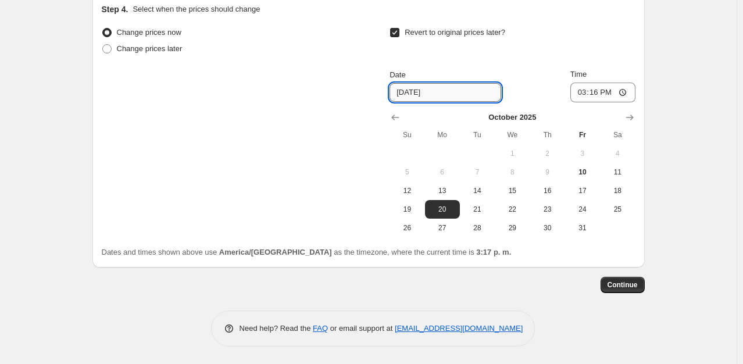
click at [407, 94] on input "[DATE]" at bounding box center [446, 92] width 112 height 19
drag, startPoint x: 407, startPoint y: 94, endPoint x: 401, endPoint y: 92, distance: 6.8
click at [401, 92] on input "[DATE]" at bounding box center [446, 92] width 112 height 19
click at [454, 92] on input "[DATE]" at bounding box center [446, 92] width 112 height 19
click at [616, 94] on input "15:16" at bounding box center [602, 93] width 65 height 20
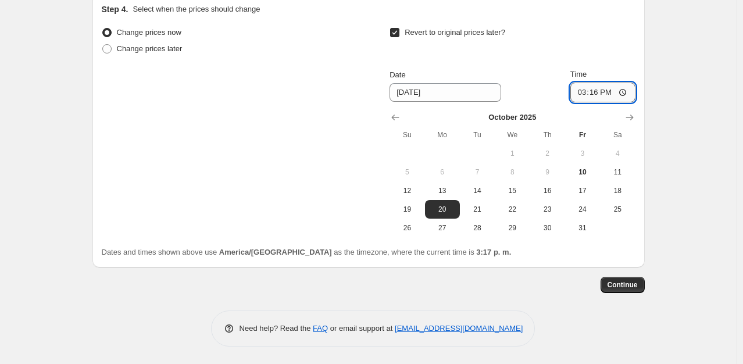
click at [610, 93] on input "15:16" at bounding box center [602, 93] width 65 height 20
click at [624, 92] on input "15:16" at bounding box center [602, 93] width 65 height 20
type input "00:00"
click at [626, 280] on span "Continue" at bounding box center [623, 284] width 30 height 9
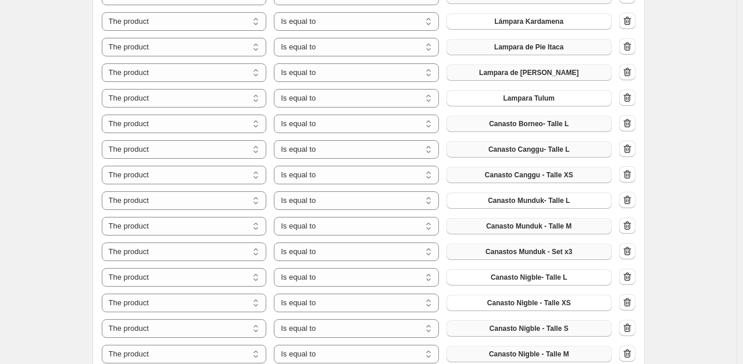
scroll to position [640, 0]
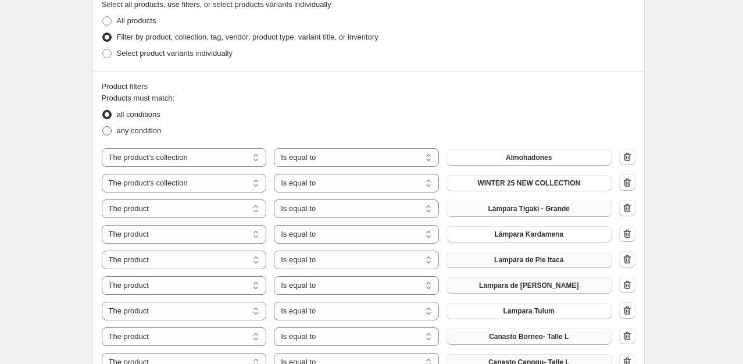
click at [110, 135] on span at bounding box center [106, 130] width 9 height 9
click at [103, 127] on input "any condition" at bounding box center [102, 126] width 1 height 1
radio input "true"
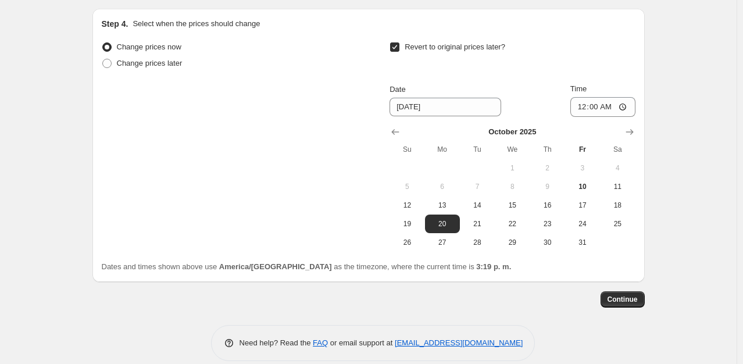
scroll to position [1971, 0]
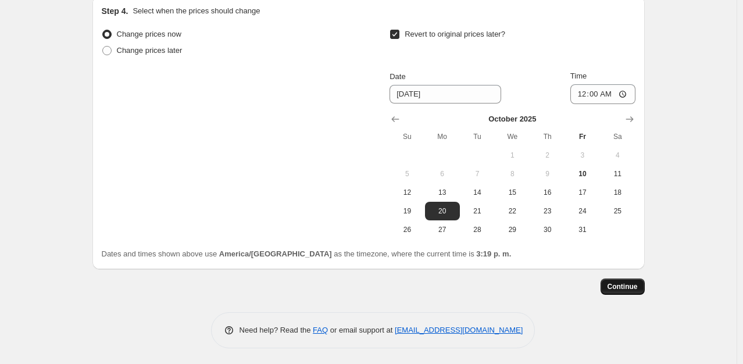
click at [631, 288] on span "Continue" at bounding box center [623, 286] width 30 height 9
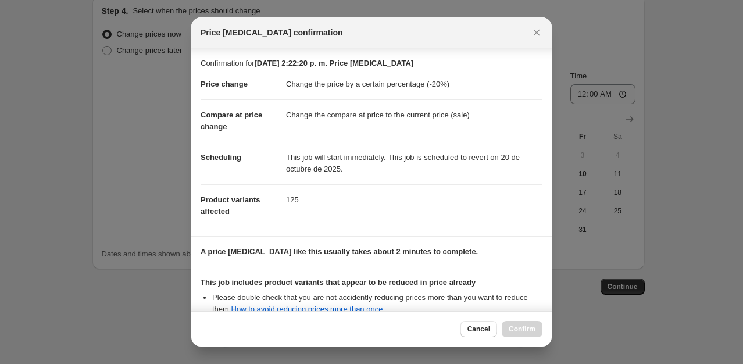
scroll to position [135, 0]
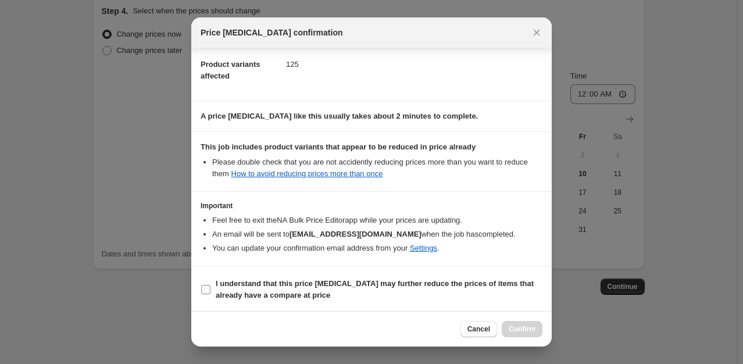
click at [208, 286] on input "I understand that this price [MEDICAL_DATA] may further reduce the prices of it…" at bounding box center [205, 289] width 9 height 9
checkbox input "true"
click at [518, 327] on span "Confirm" at bounding box center [522, 328] width 27 height 9
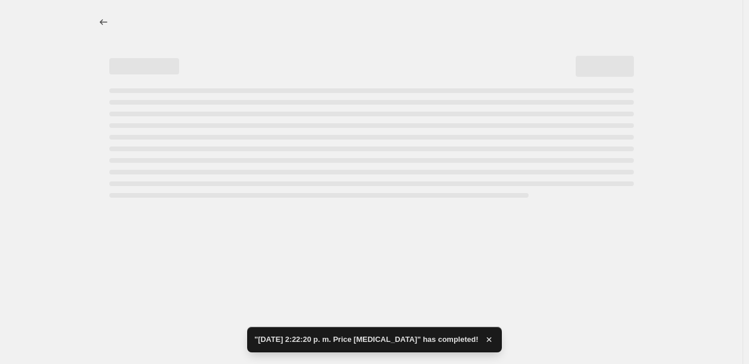
select select "percentage"
select select "collection"
